Goal: Task Accomplishment & Management: Complete application form

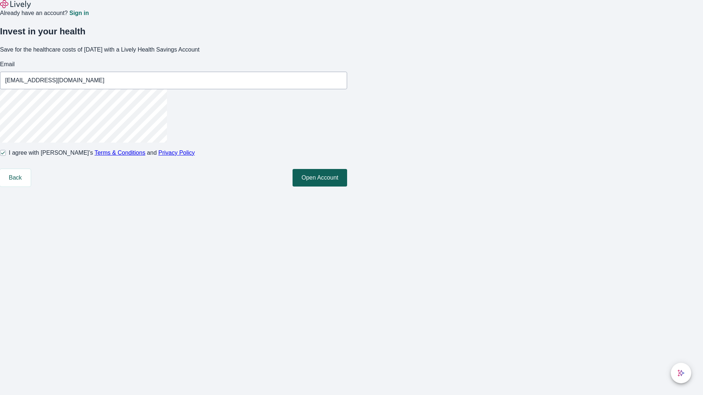
click at [347, 187] on button "Open Account" at bounding box center [319, 178] width 55 height 18
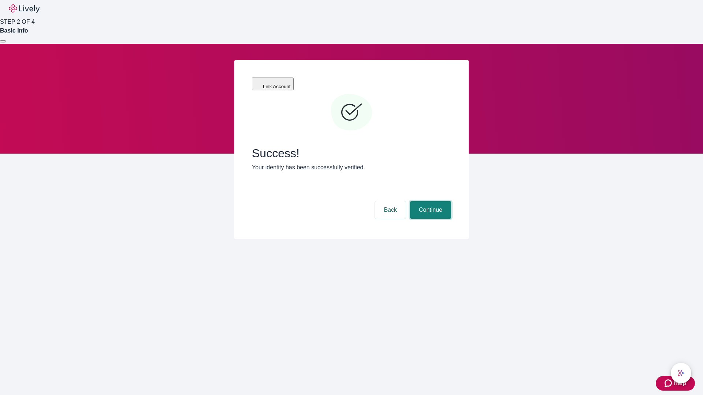
click at [429, 201] on button "Continue" at bounding box center [430, 210] width 41 height 18
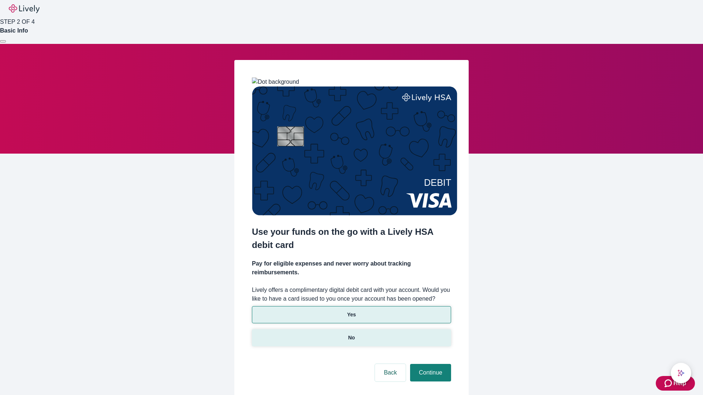
click at [351, 334] on p "No" at bounding box center [351, 338] width 7 height 8
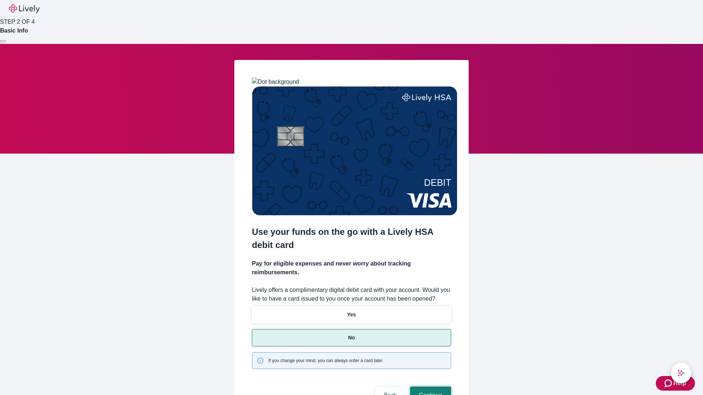
click at [429, 387] on button "Continue" at bounding box center [430, 396] width 41 height 18
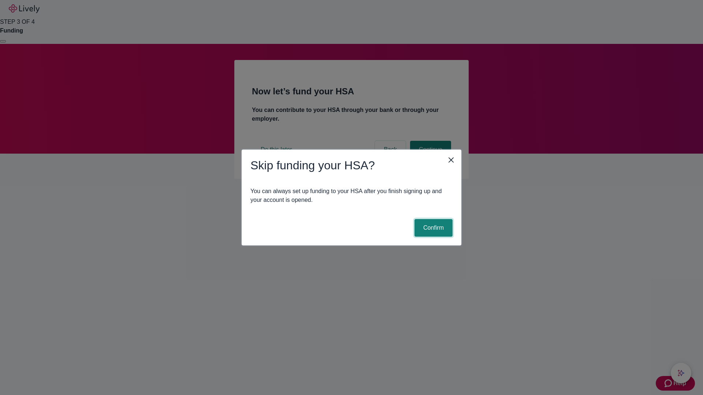
click at [432, 228] on button "Confirm" at bounding box center [433, 228] width 38 height 18
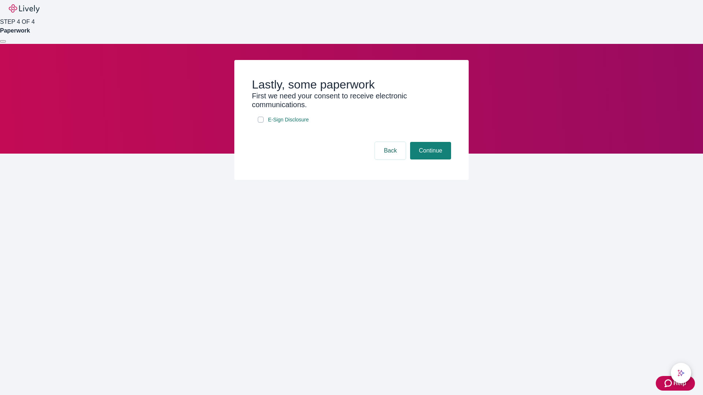
click at [261, 123] on input "E-Sign Disclosure" at bounding box center [261, 120] width 6 height 6
checkbox input "true"
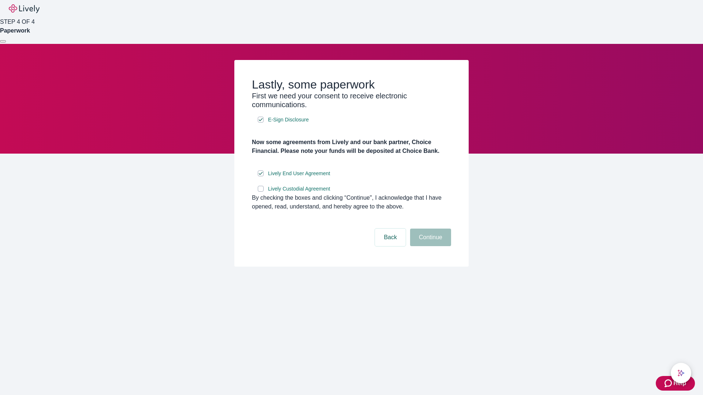
click at [261, 192] on input "Lively Custodial Agreement" at bounding box center [261, 189] width 6 height 6
checkbox input "true"
click at [429, 246] on button "Continue" at bounding box center [430, 238] width 41 height 18
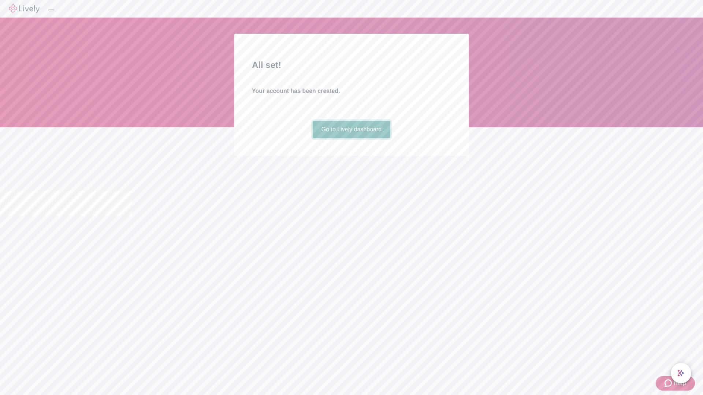
click at [351, 138] on link "Go to Lively dashboard" at bounding box center [352, 130] width 78 height 18
